Goal: Transaction & Acquisition: Download file/media

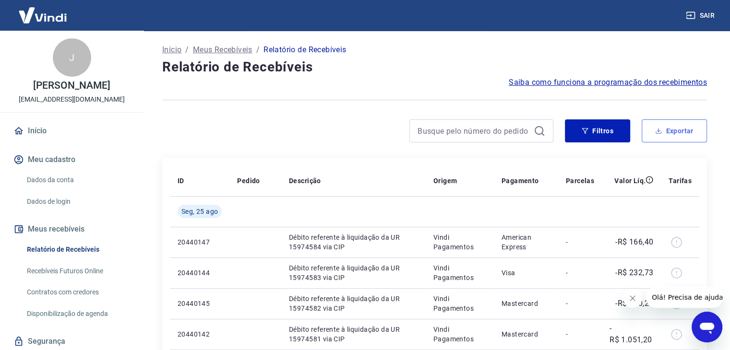
click at [689, 128] on button "Exportar" at bounding box center [674, 131] width 65 height 23
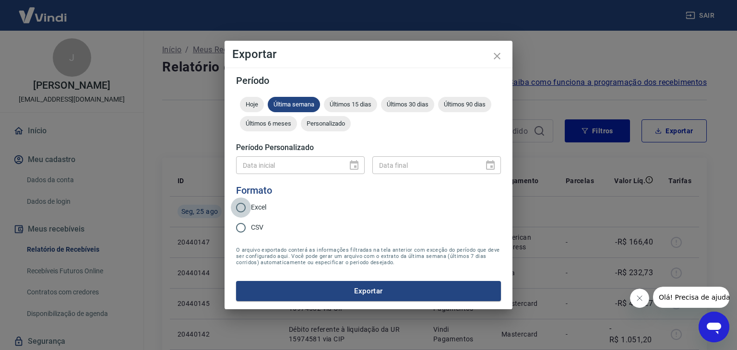
drag, startPoint x: 246, startPoint y: 202, endPoint x: 285, endPoint y: 240, distance: 54.0
click at [246, 202] on input "Excel" at bounding box center [241, 208] width 20 height 20
radio input "true"
click at [299, 296] on button "Exportar" at bounding box center [368, 291] width 265 height 20
